Goal: Use online tool/utility

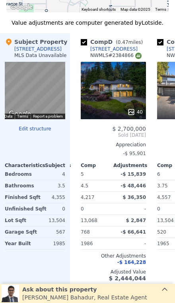
scroll to position [787, 0]
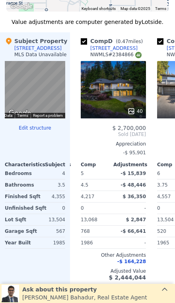
click at [109, 96] on div "40" at bounding box center [113, 89] width 65 height 57
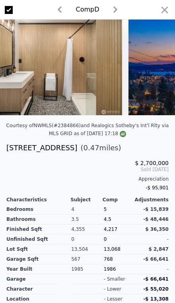
click at [162, 12] on icon "button" at bounding box center [164, 9] width 11 height 11
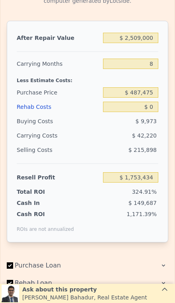
scroll to position [1168, 0]
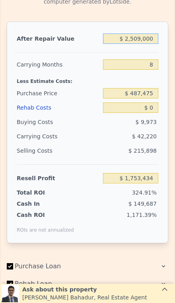
click at [147, 42] on input "$ 2,509,000" at bounding box center [130, 38] width 55 height 10
type input "$ 250,900"
type input "-$ 304,831"
type input "$ 25,090"
type input "-$ 510,657"
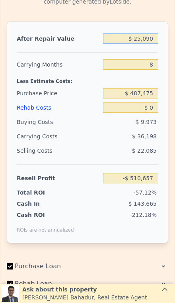
type input "$ 2,509"
type input "-$ 531,241"
type input "$ 250"
type input "-$ 533,299"
type input "$ 25"
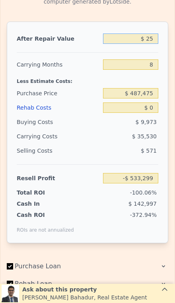
type input "-$ 533,505"
type input "$ 2"
type input "-$ 533,525"
type input "$ 25"
type input "-$ 533,505"
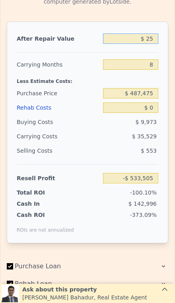
type input "$ 250"
type input "-$ 533,299"
type input "$ 2,500"
type input "-$ 531,249"
type input "$ 25,000"
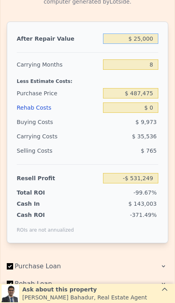
type input "-$ 510,740"
type input "$ 250,000"
type input "-$ 305,652"
type input "$ 2,500,000"
type input "$ 1,745,231"
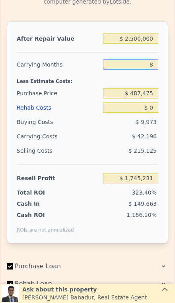
click at [154, 66] on input "8" at bounding box center [130, 64] width 55 height 10
type input "3"
type input "$ 1,771,603"
type input "3"
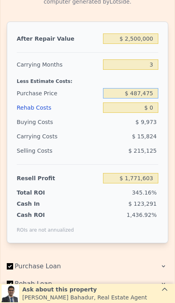
click at [150, 91] on input "$ 487,475" at bounding box center [130, 93] width 55 height 10
click at [153, 94] on input "$ 487,475" at bounding box center [130, 93] width 55 height 10
type input "$ 4"
type input "$ 1,700,000"
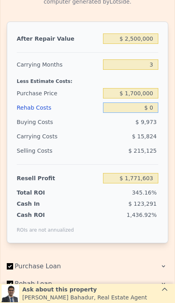
click at [157, 105] on input "$ 0" at bounding box center [130, 107] width 55 height 10
type input "$ 508,964"
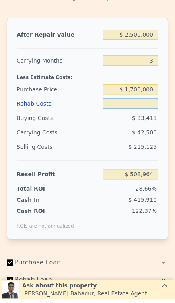
type input "$ 3"
type input "$ 508,961"
type input "$ 35"
type input "$ 508,928"
type input "$ 350"
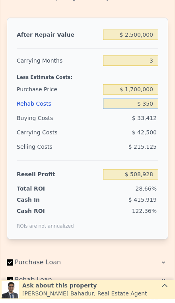
type input "$ 508,599"
type input "$ 3,500"
type input "$ 505,330"
type input "$ 35,000"
type input "$ 472,633"
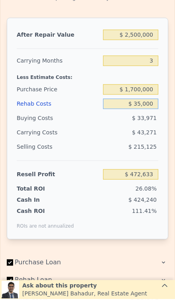
type input "$ 350,000"
type input "$ 145,663"
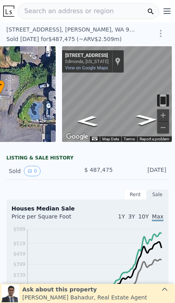
scroll to position [0, 0]
click at [147, 121] on icon "Go South, Olympic View Dr" at bounding box center [146, 117] width 47 height 18
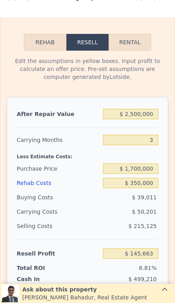
scroll to position [1094, 0]
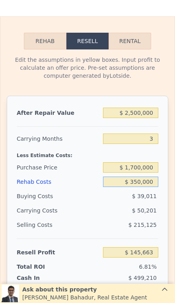
click at [149, 186] on input "$ 350,000" at bounding box center [130, 182] width 55 height 10
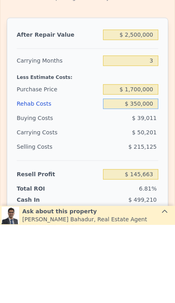
type input "$ 35,000"
type input "$ 472,633"
type input "$ 3,500"
type input "$ 505,330"
type input "$ 350"
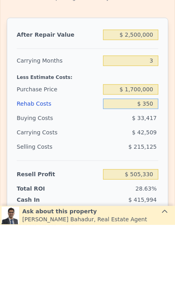
type input "$ 508,599"
type input "$ 35"
type input "$ 508,928"
type input "$ 3"
type input "$ 508,961"
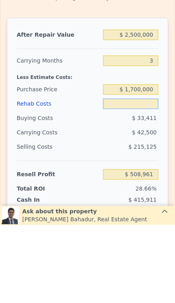
type input "$ 2"
type input "$ 508,962"
type input "$ 25"
type input "$ 508,939"
type input "$ 250"
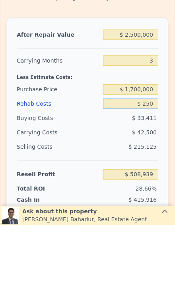
type input "$ 508,704"
type input "$ 2,500"
type input "$ 506,370"
type input "$ 25,000"
type input "$ 483,015"
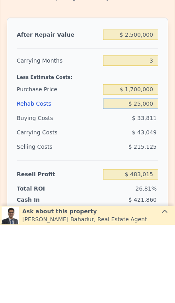
type input "$ 250,000"
type input "$ 249,465"
type input "$ 2,500,000"
type input "-$ 2,086,035"
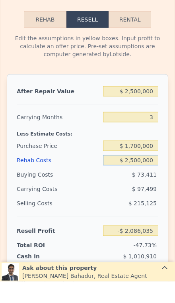
click at [152, 185] on input "$ 2,500,000" at bounding box center [130, 182] width 55 height 10
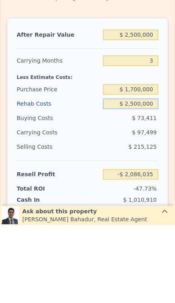
type input "$ 250,000"
type input "$ 249,465"
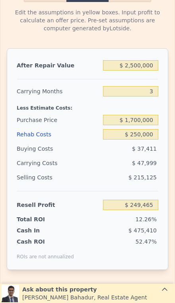
scroll to position [1141, 0]
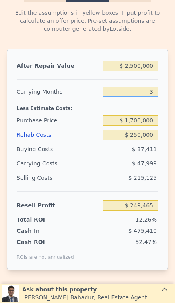
click at [155, 94] on input "3" at bounding box center [130, 91] width 55 height 10
type input "$ 2,509,000"
type input "8"
type input "$ 0"
type input "$ 1,753,434"
